Goal: Check status: Check status

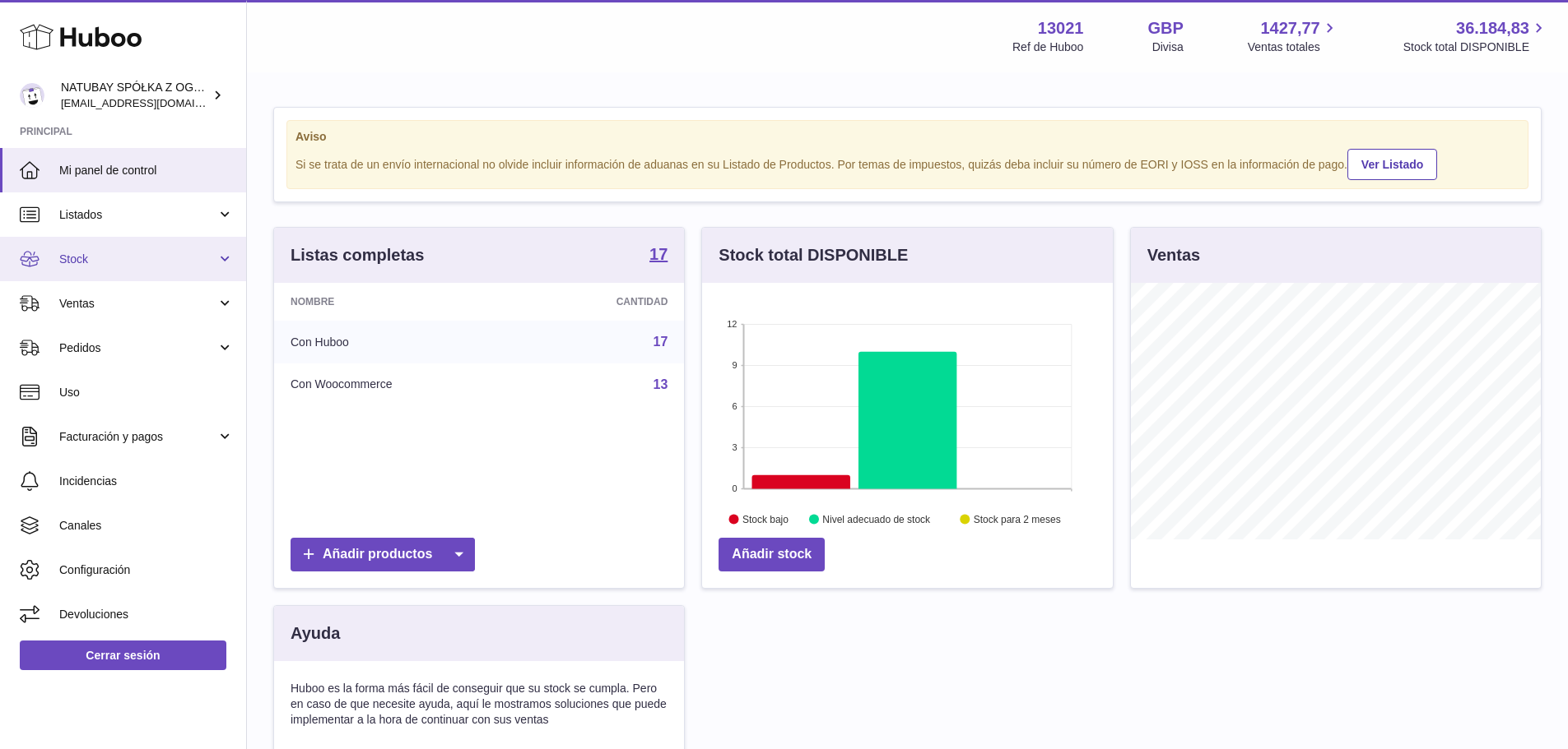
scroll to position [256, 411]
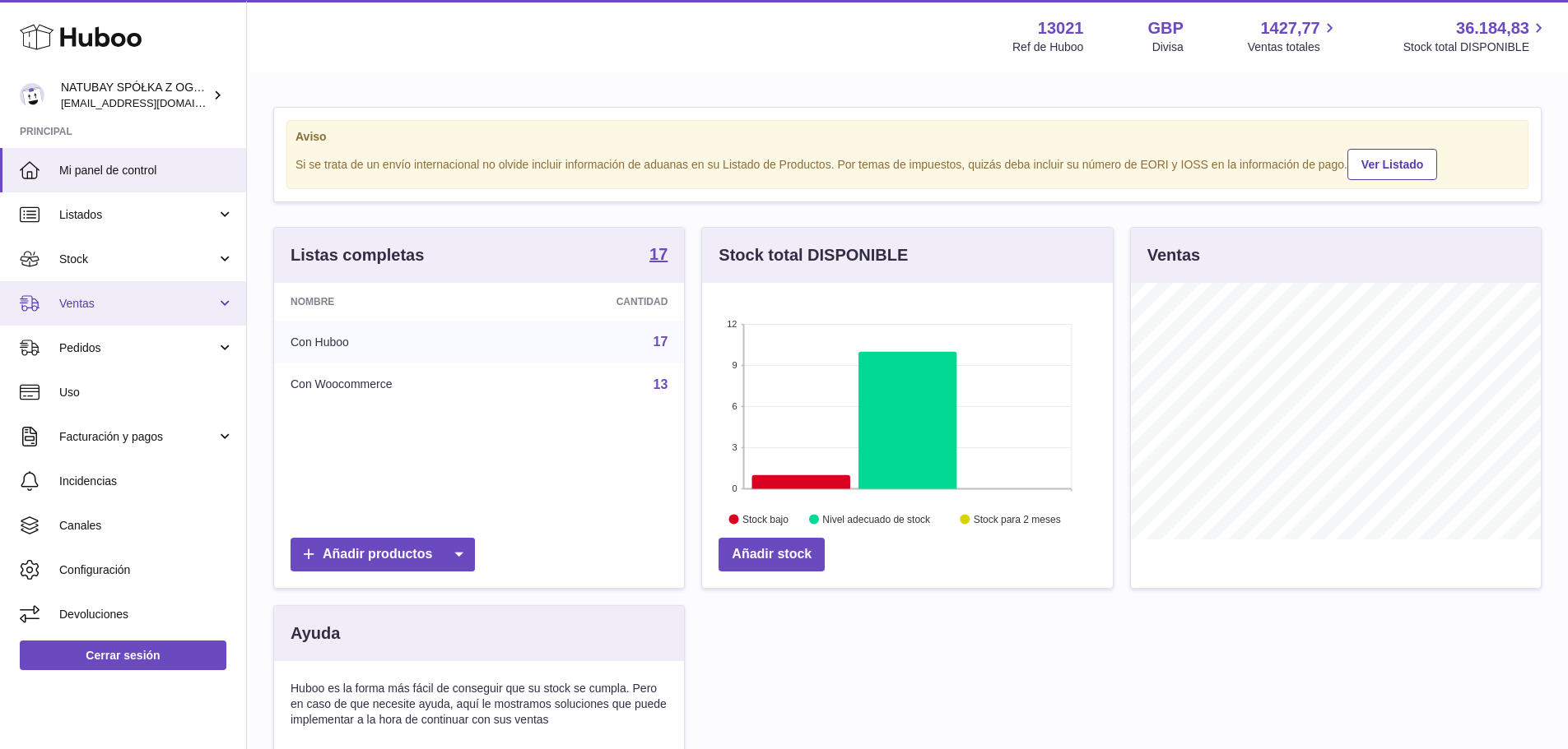
click at [117, 313] on link "Ventas" at bounding box center [123, 303] width 246 height 45
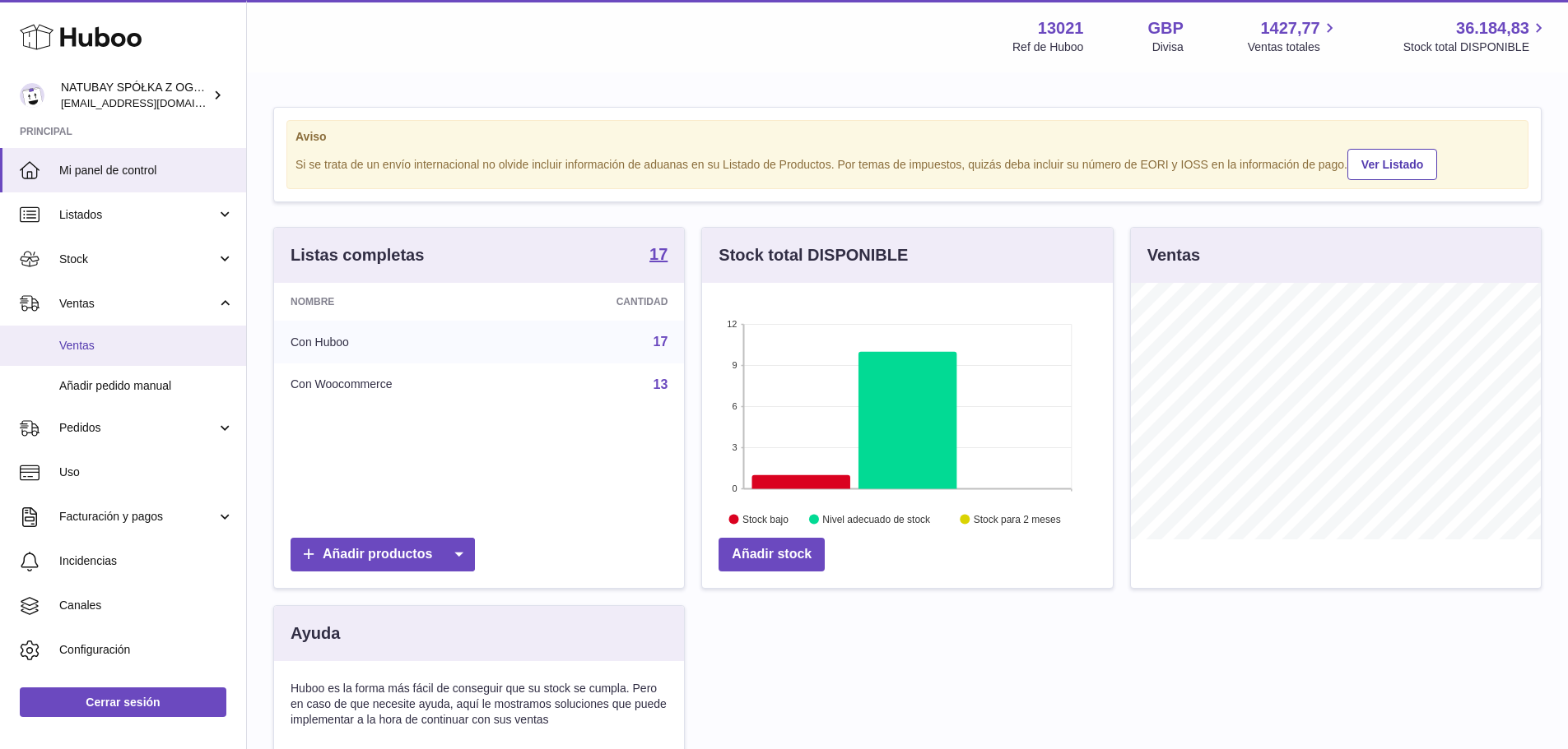
click at [113, 349] on span "Ventas" at bounding box center [146, 346] width 175 height 16
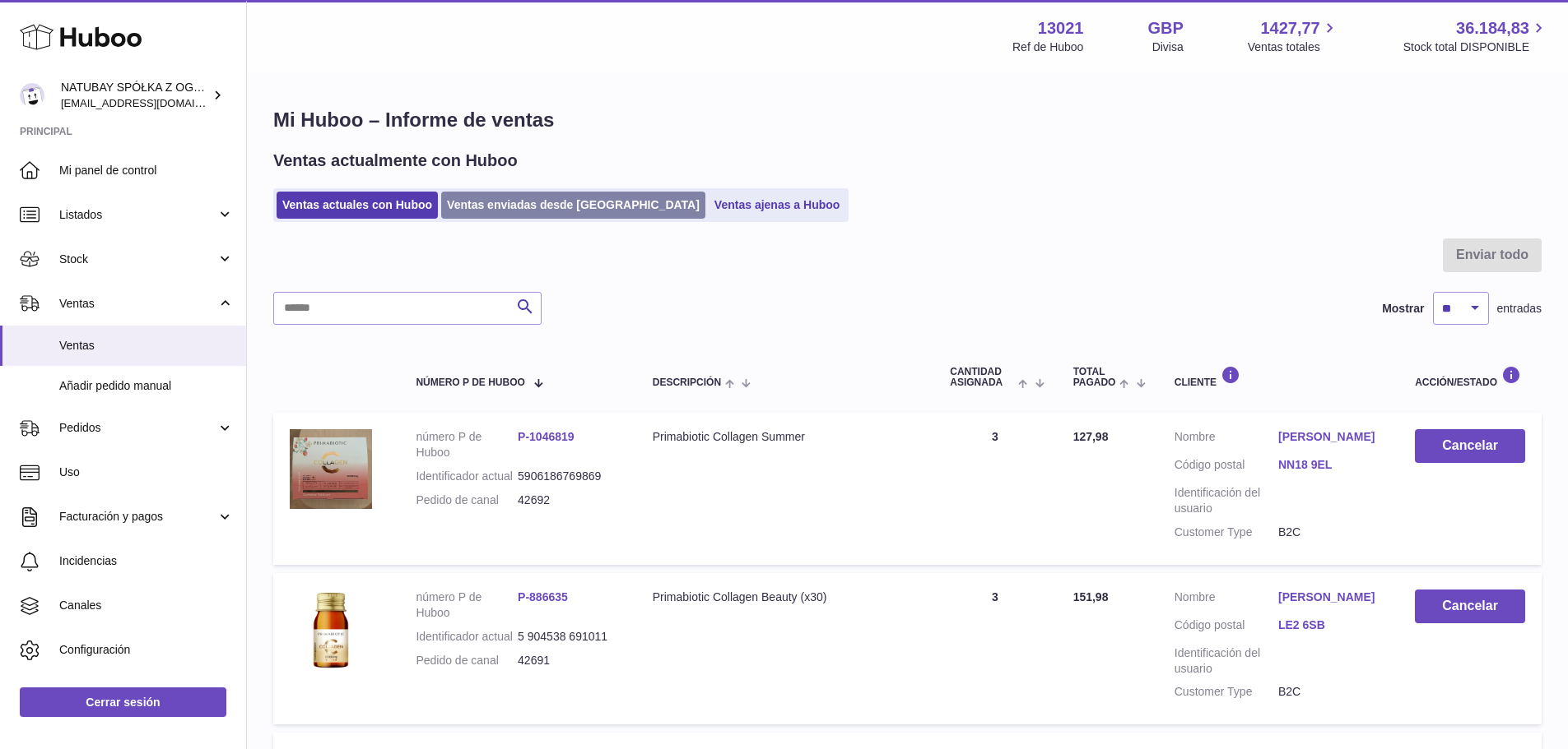
click at [545, 199] on link "Ventas enviadas desde [GEOGRAPHIC_DATA]" at bounding box center [573, 205] width 264 height 27
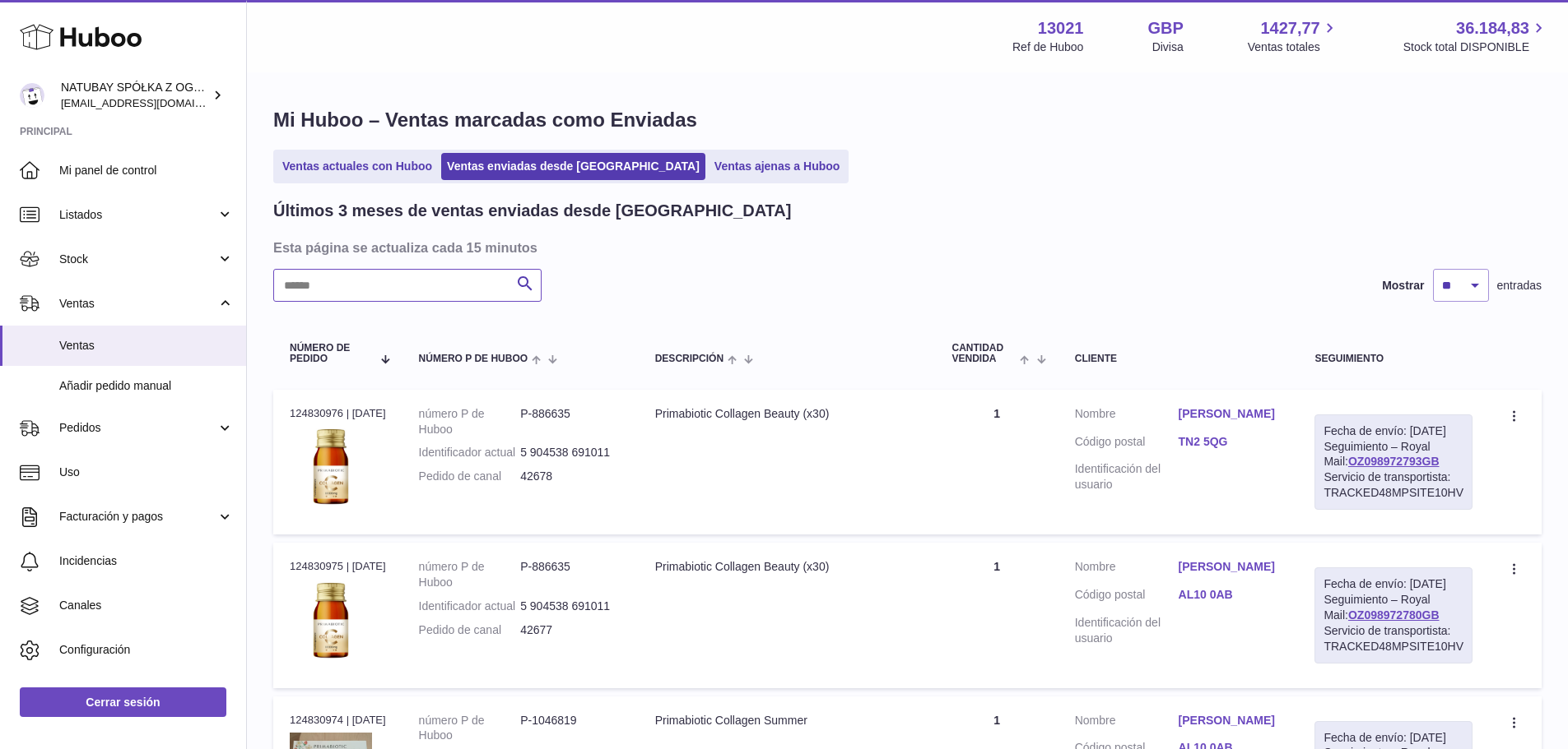
click at [429, 291] on input "text" at bounding box center [407, 286] width 268 height 33
paste input "*****"
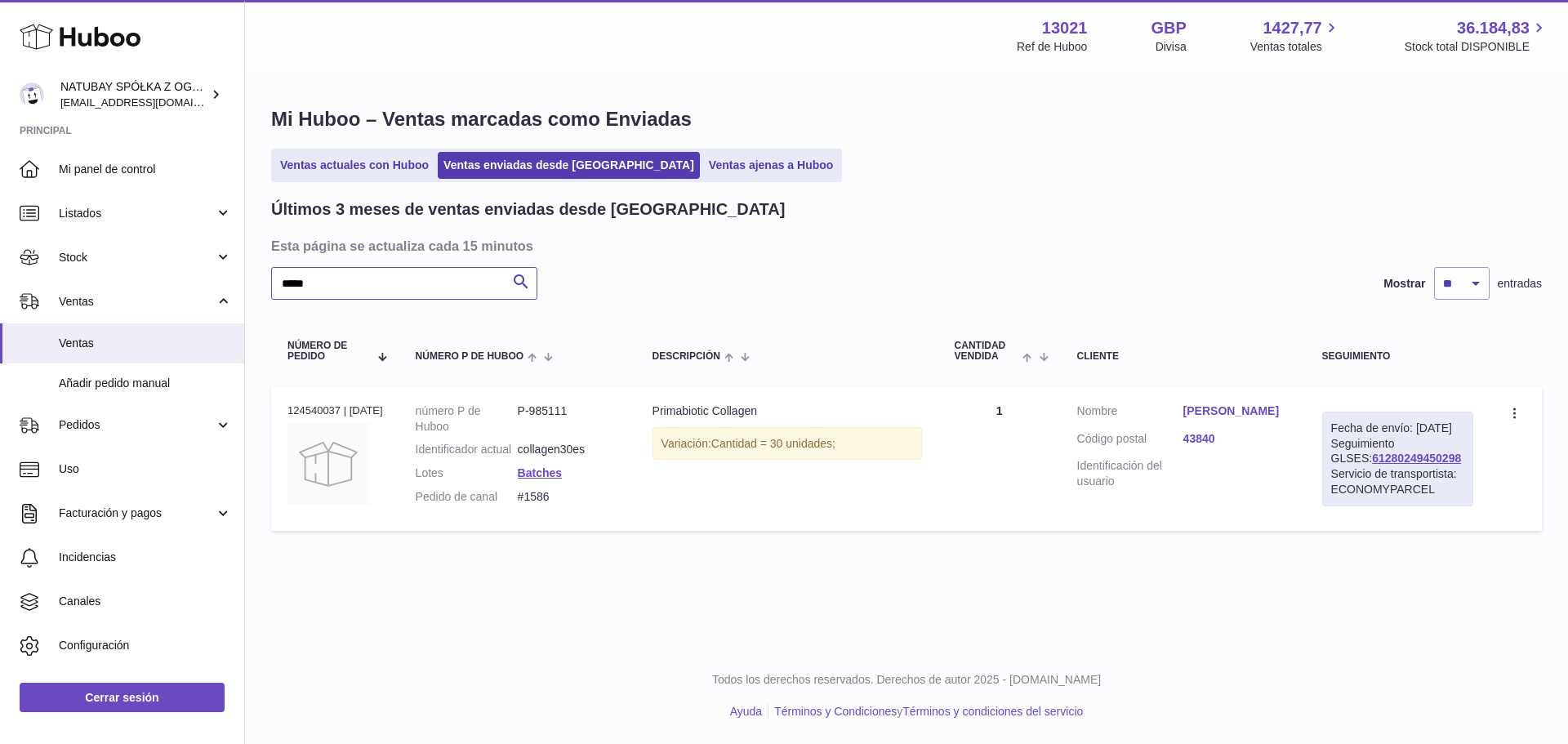
type input "*****"
click at [1221, 413] on link "[PERSON_NAME]" at bounding box center [1237, 412] width 107 height 16
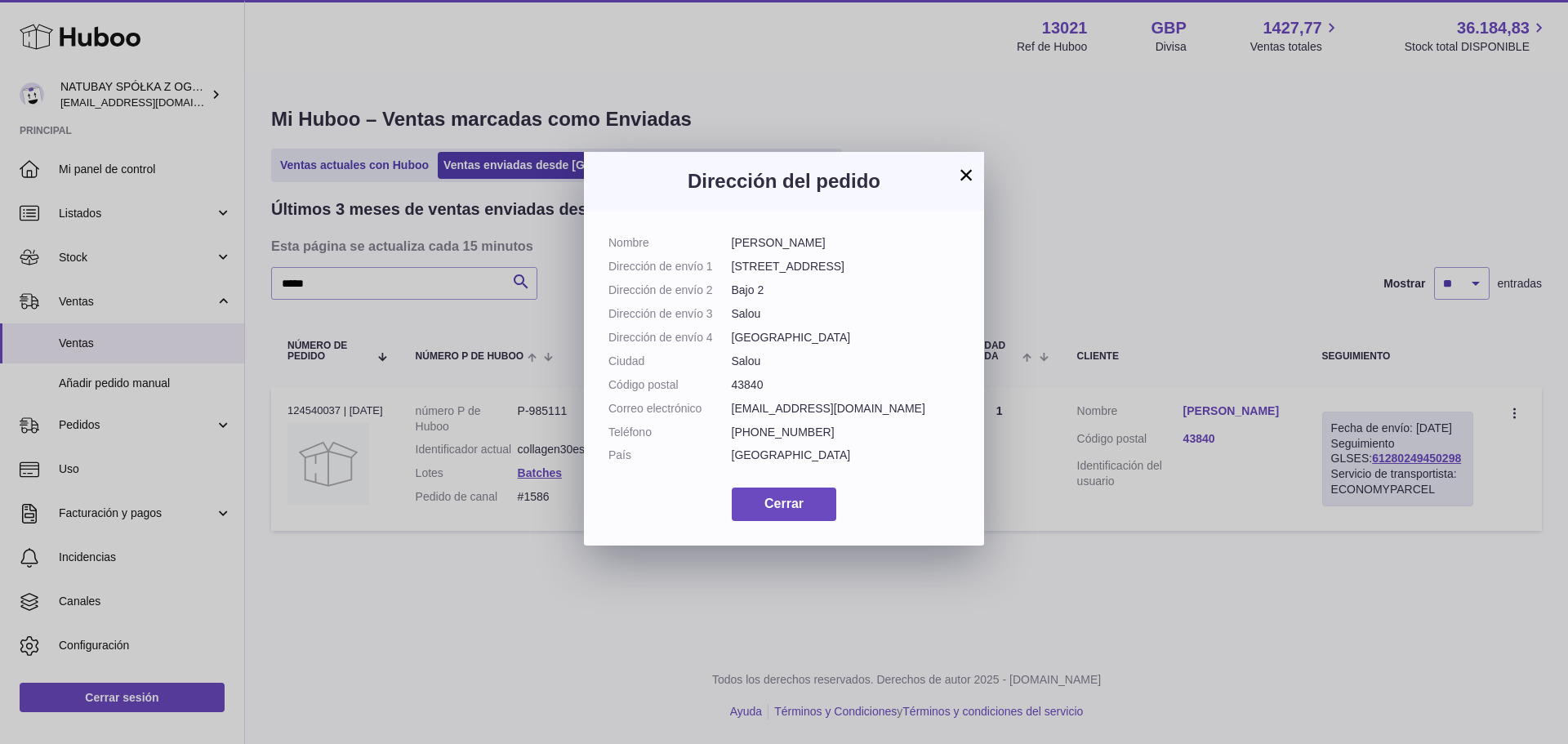
click at [974, 171] on button "×" at bounding box center [967, 174] width 19 height 19
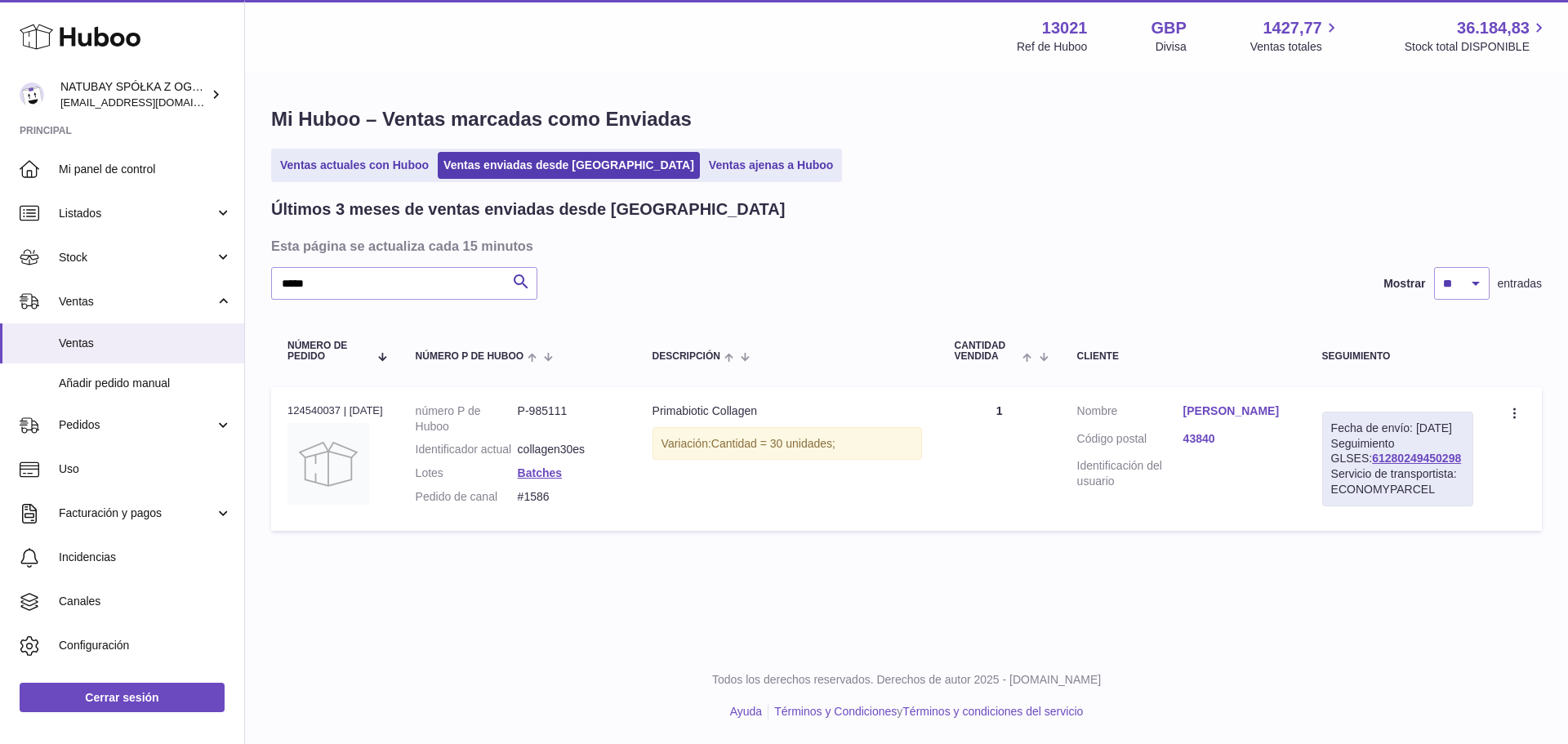
drag, startPoint x: 1438, startPoint y: 473, endPoint x: 1330, endPoint y: 473, distance: 108.0
click at [1330, 473] on div "Fecha de envío: [DATE] Seguimiento GLSES: 61280249450298 Servicio de transporti…" at bounding box center [1398, 459] width 151 height 95
copy link "61280249450298"
